Goal: Find specific page/section: Find specific page/section

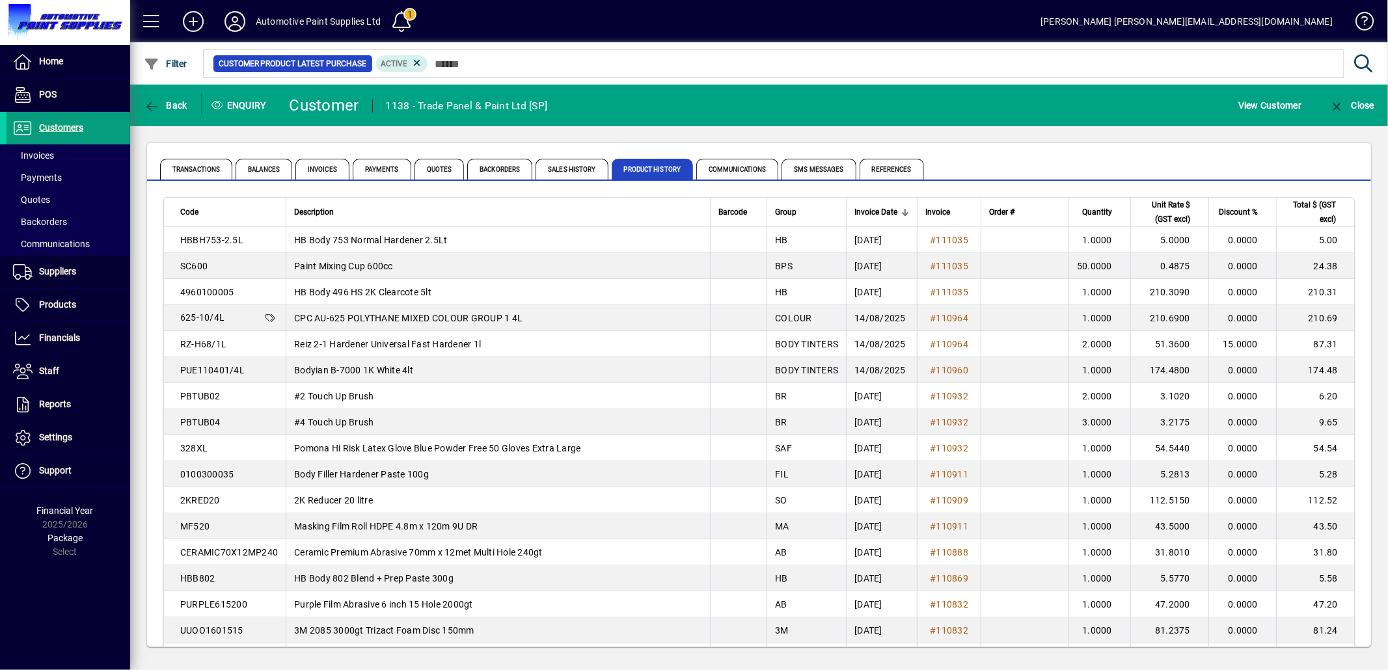
scroll to position [1228, 0]
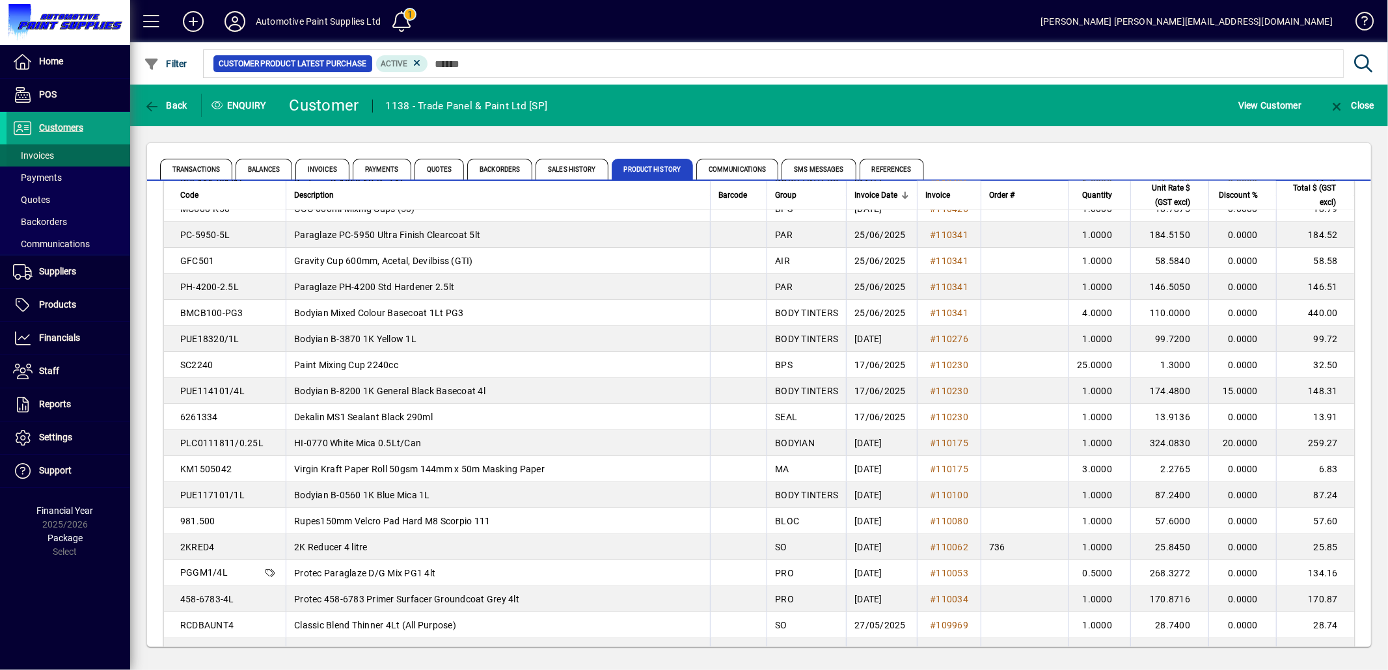
click at [40, 156] on span "Invoices" at bounding box center [33, 155] width 41 height 10
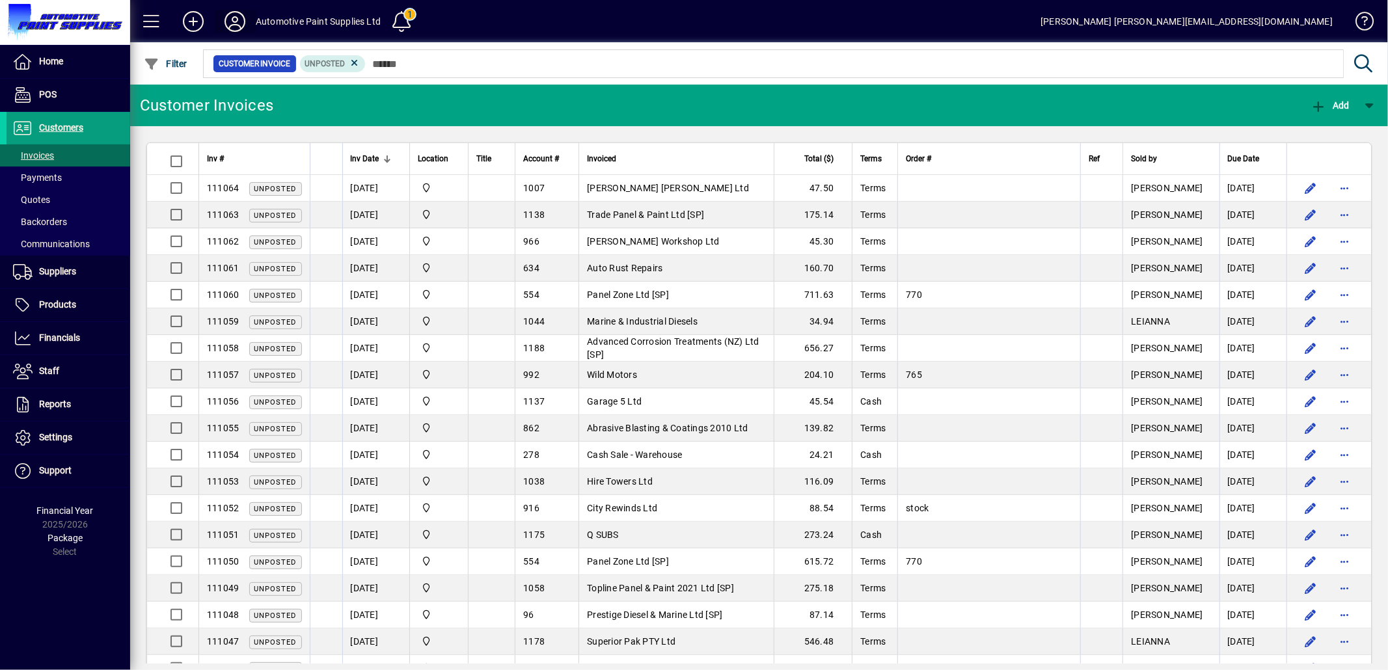
click at [237, 21] on icon at bounding box center [235, 21] width 26 height 21
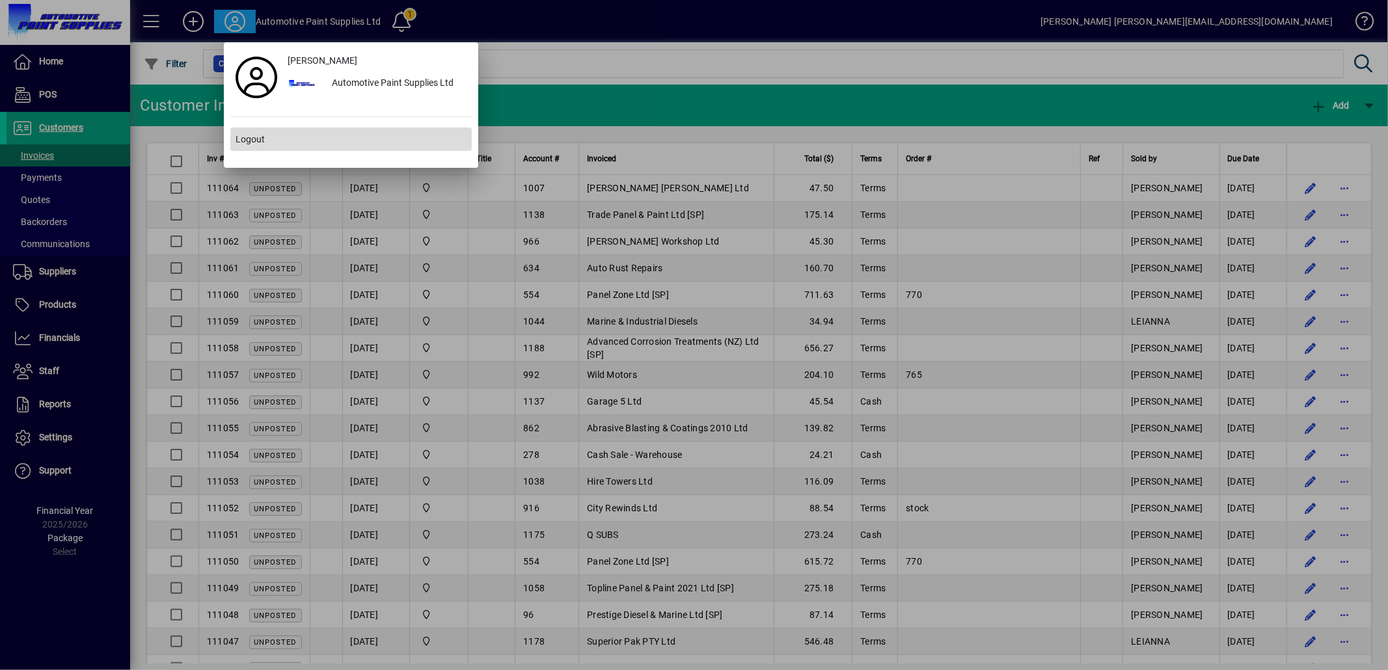
click at [250, 143] on span "Logout" at bounding box center [250, 140] width 29 height 14
